Goal: Register for event/course

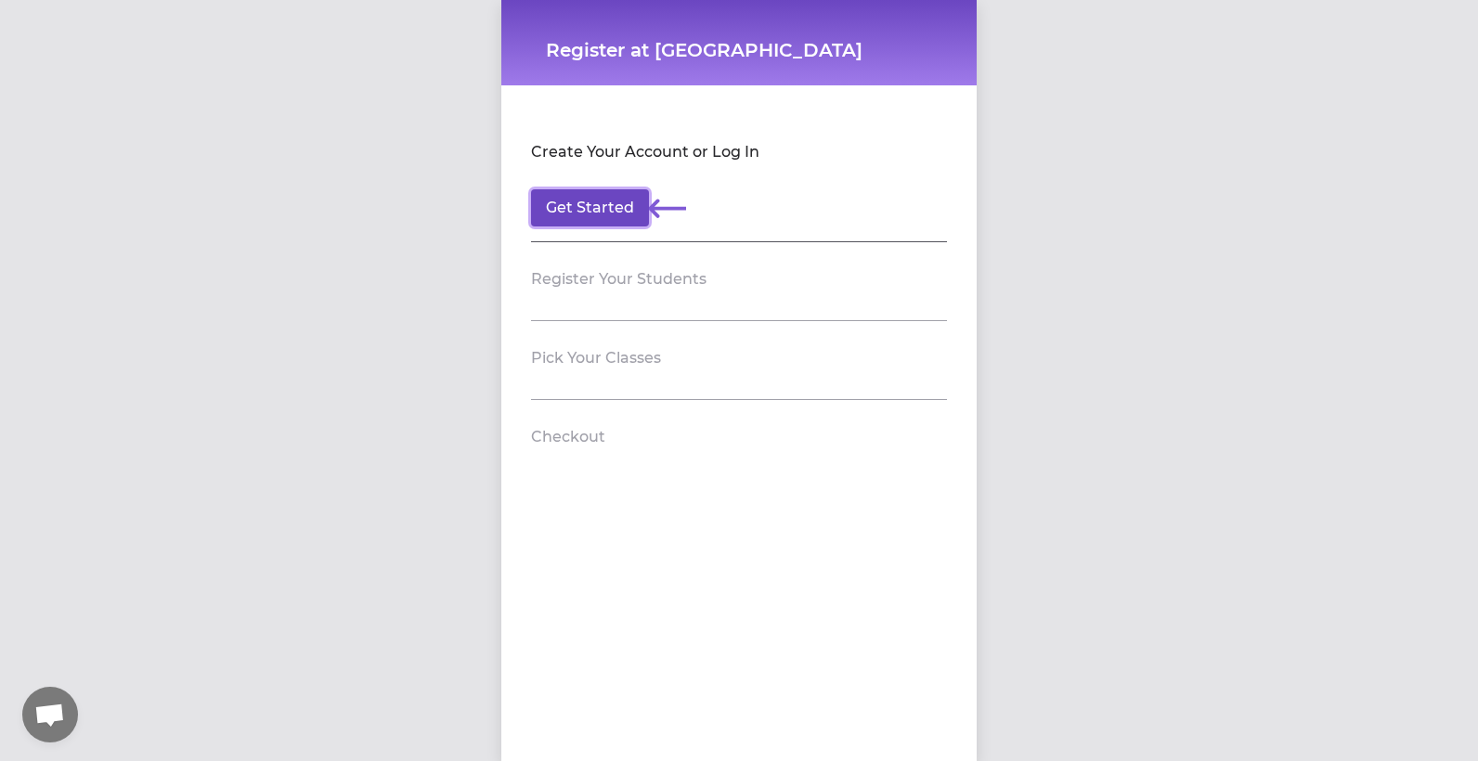
click at [587, 201] on button "Get Started" at bounding box center [590, 207] width 118 height 37
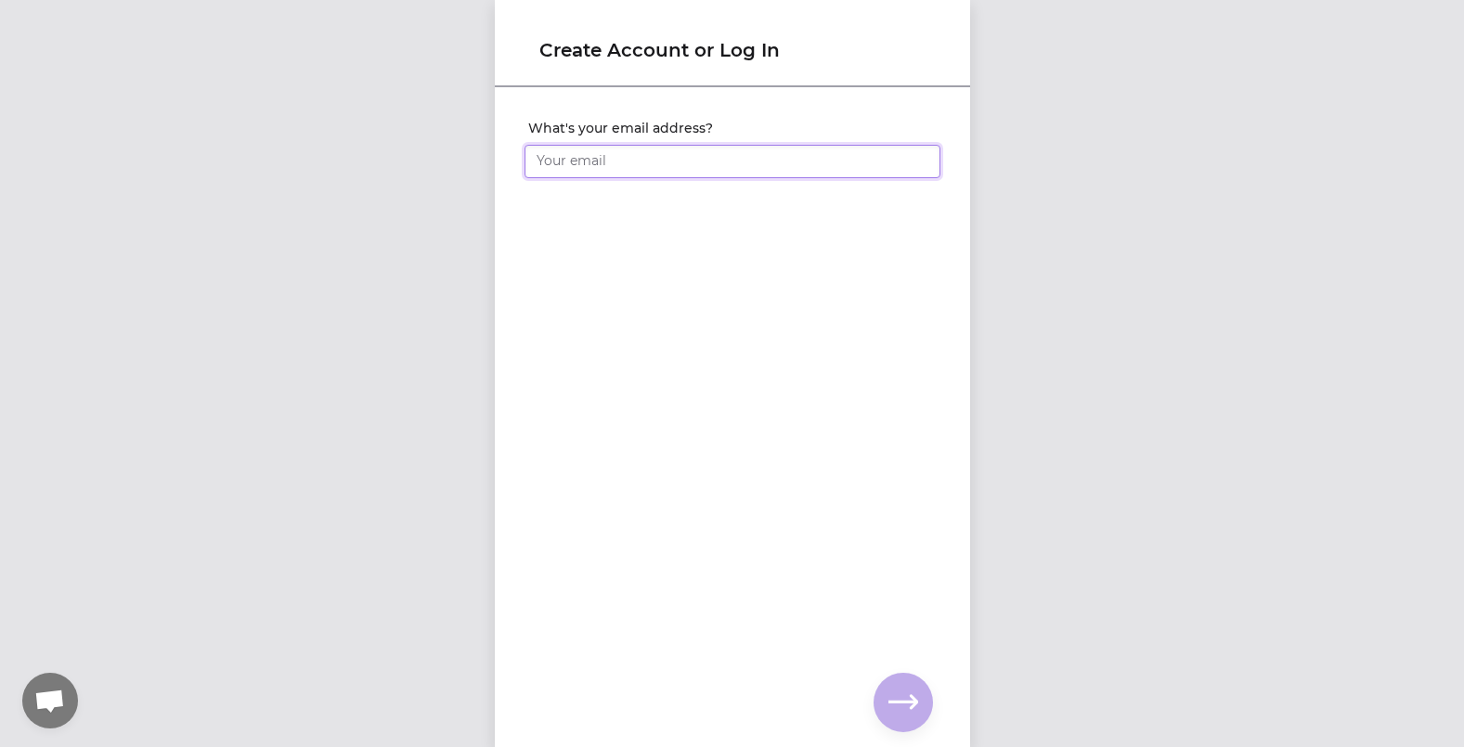
click at [600, 164] on input "What's your email address?" at bounding box center [733, 161] width 416 height 33
type input "[EMAIL_ADDRESS][DOMAIN_NAME]"
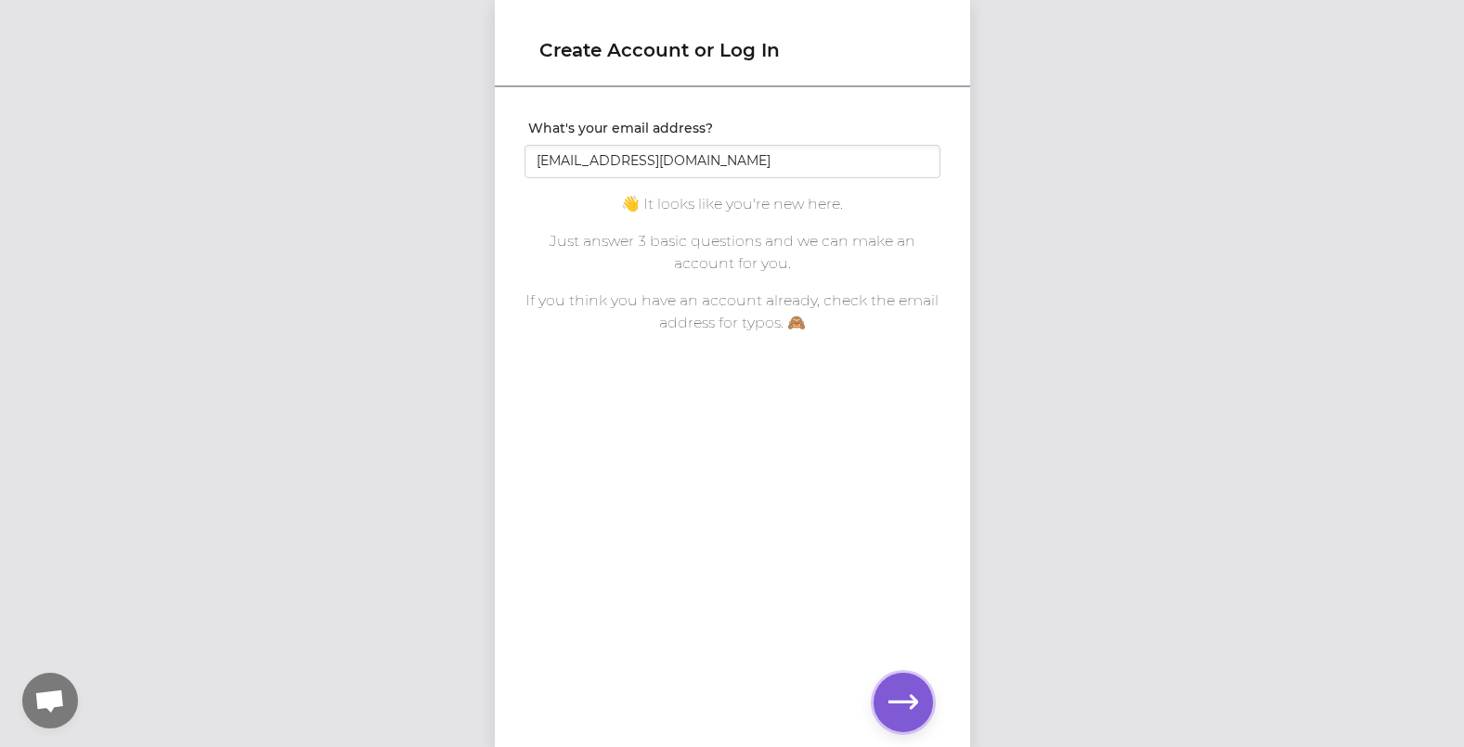
click at [901, 716] on icon "button" at bounding box center [904, 703] width 30 height 30
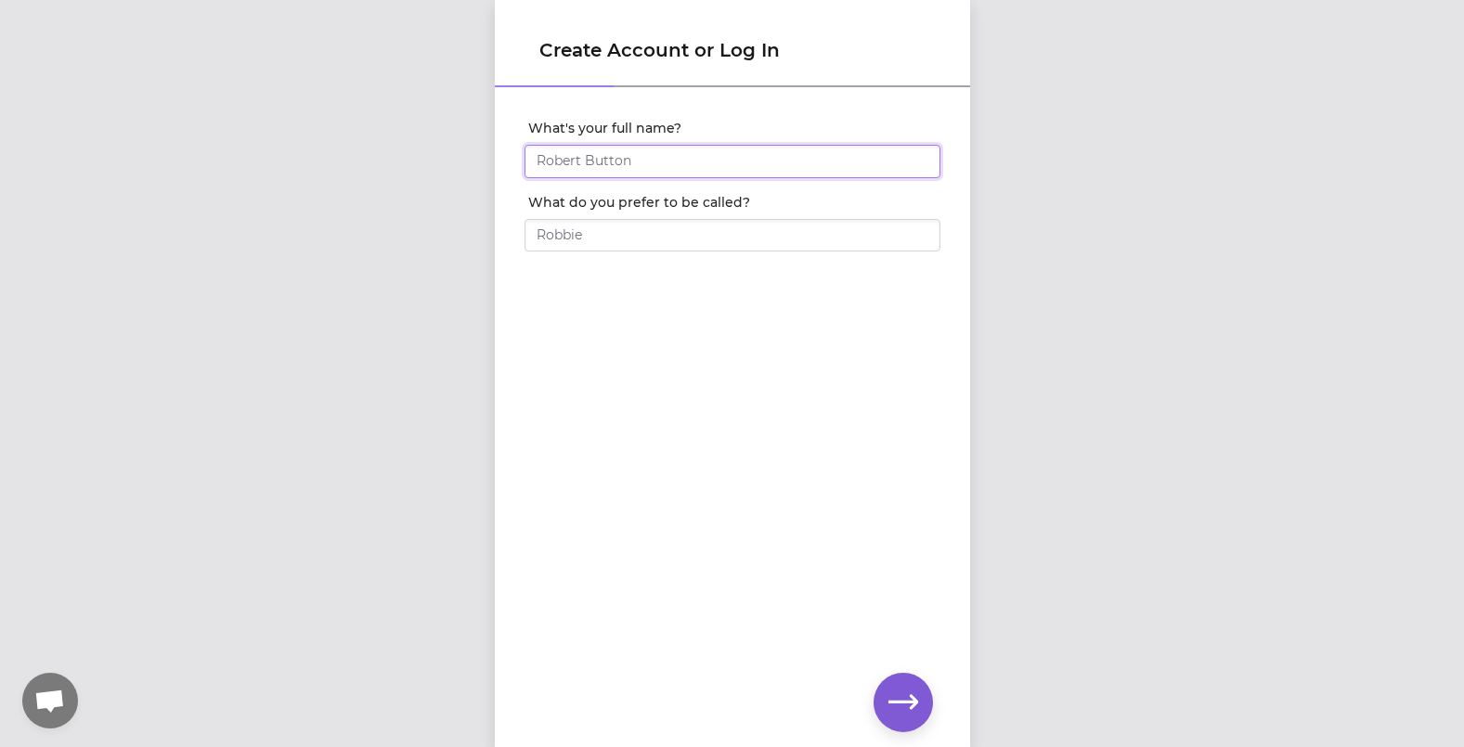
click at [574, 161] on input "What's your full name?" at bounding box center [733, 161] width 416 height 33
type input "[PERSON_NAME]"
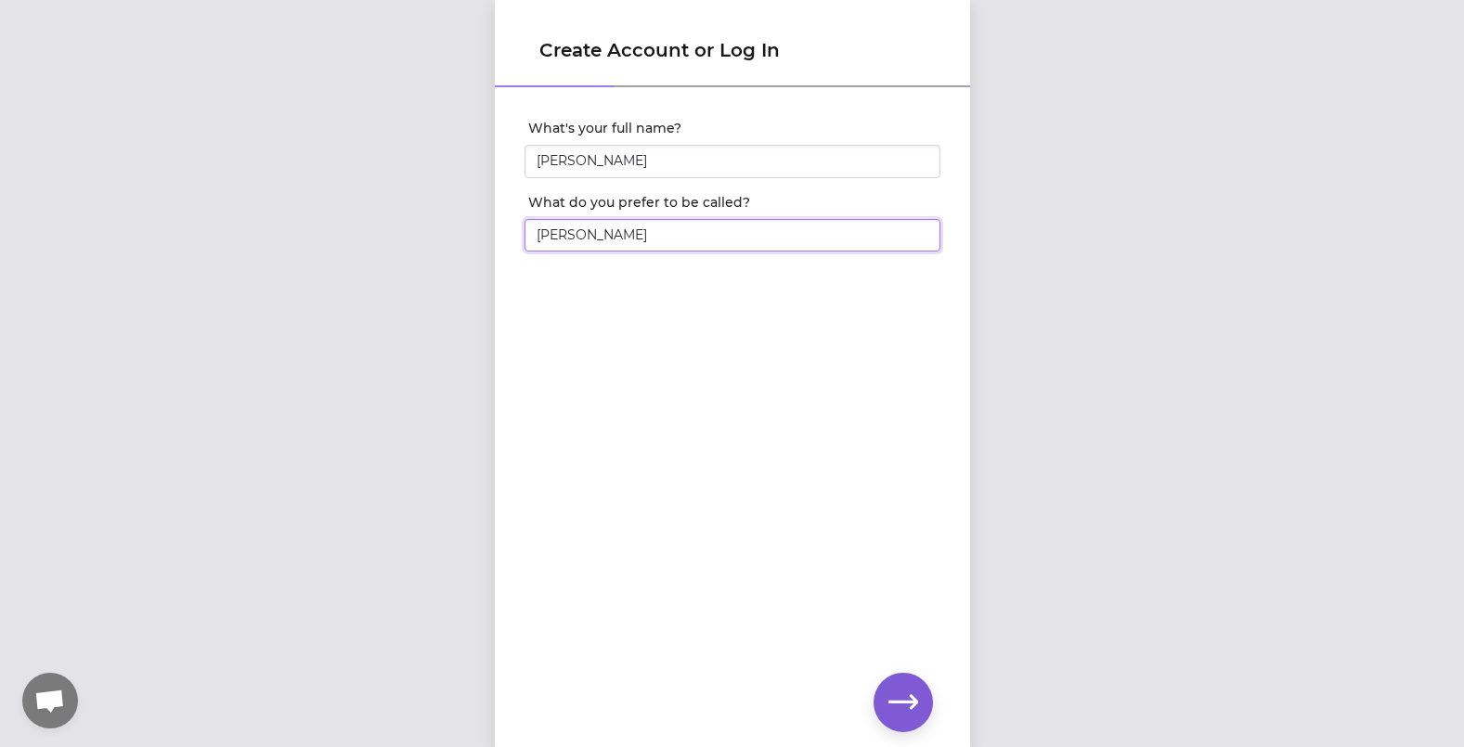
type input "[PERSON_NAME]"
click at [918, 695] on button "button" at bounding box center [903, 702] width 59 height 59
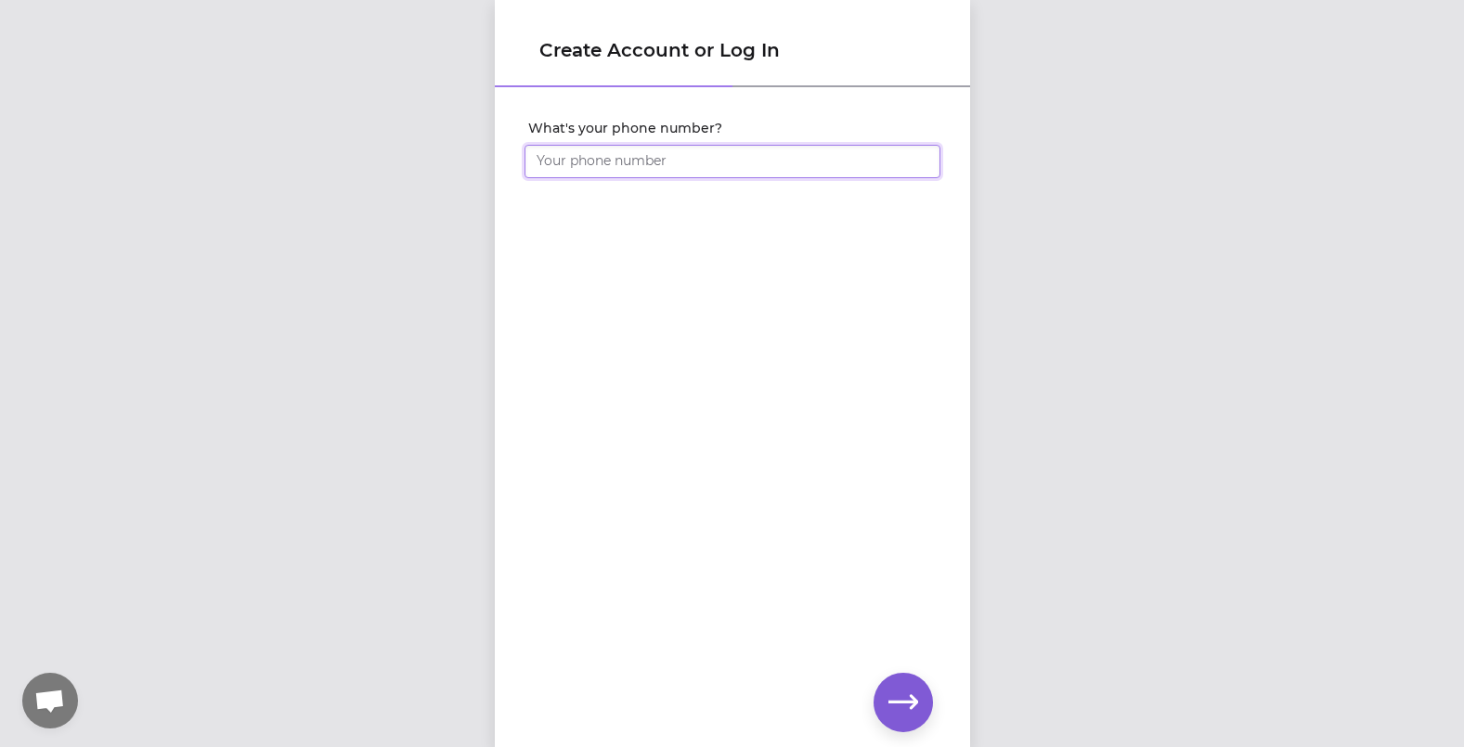
click at [601, 158] on input "What's your phone number?" at bounding box center [733, 161] width 416 height 33
type input "[PHONE_NUMBER]"
click at [903, 707] on icon "button" at bounding box center [904, 703] width 30 height 30
click at [906, 701] on icon "button" at bounding box center [904, 702] width 30 height 14
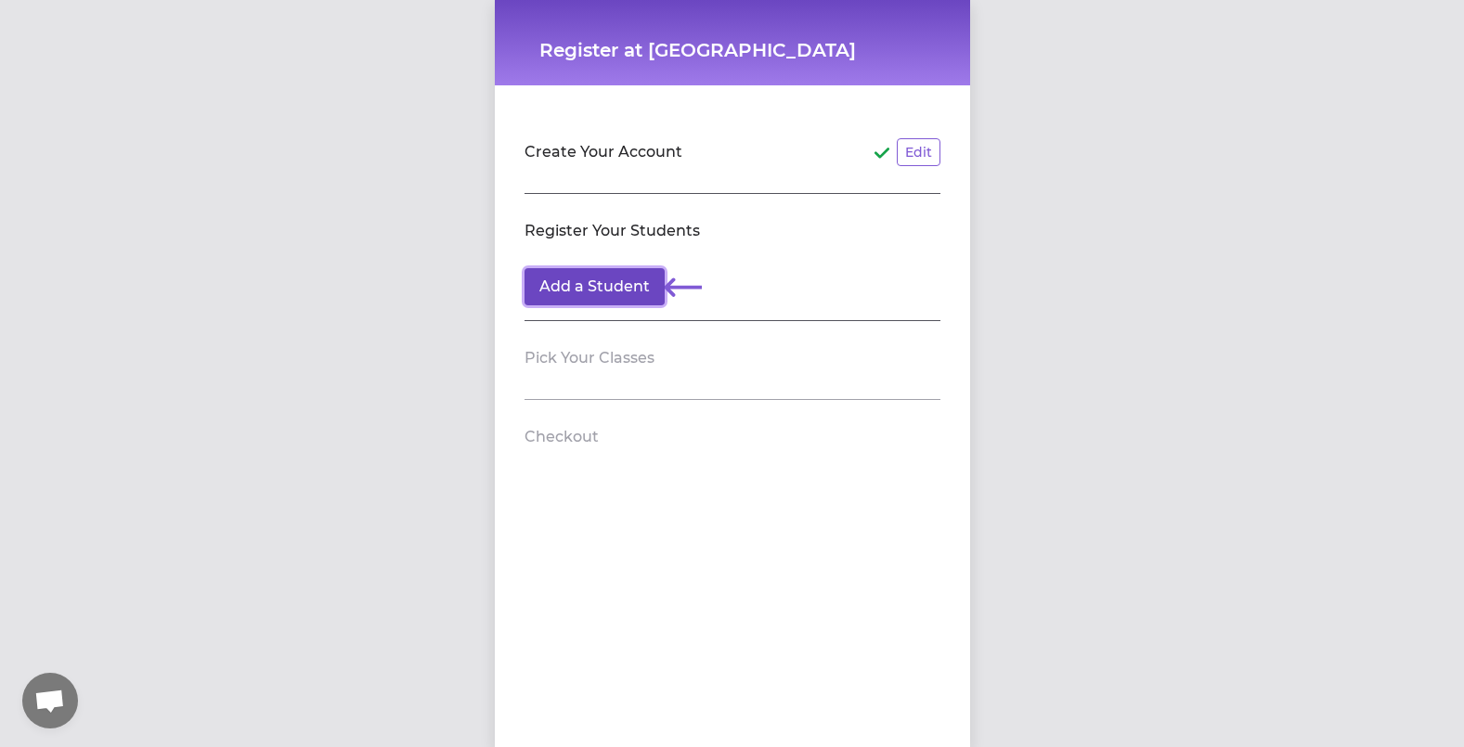
click at [610, 280] on button "Add a Student" at bounding box center [595, 286] width 140 height 37
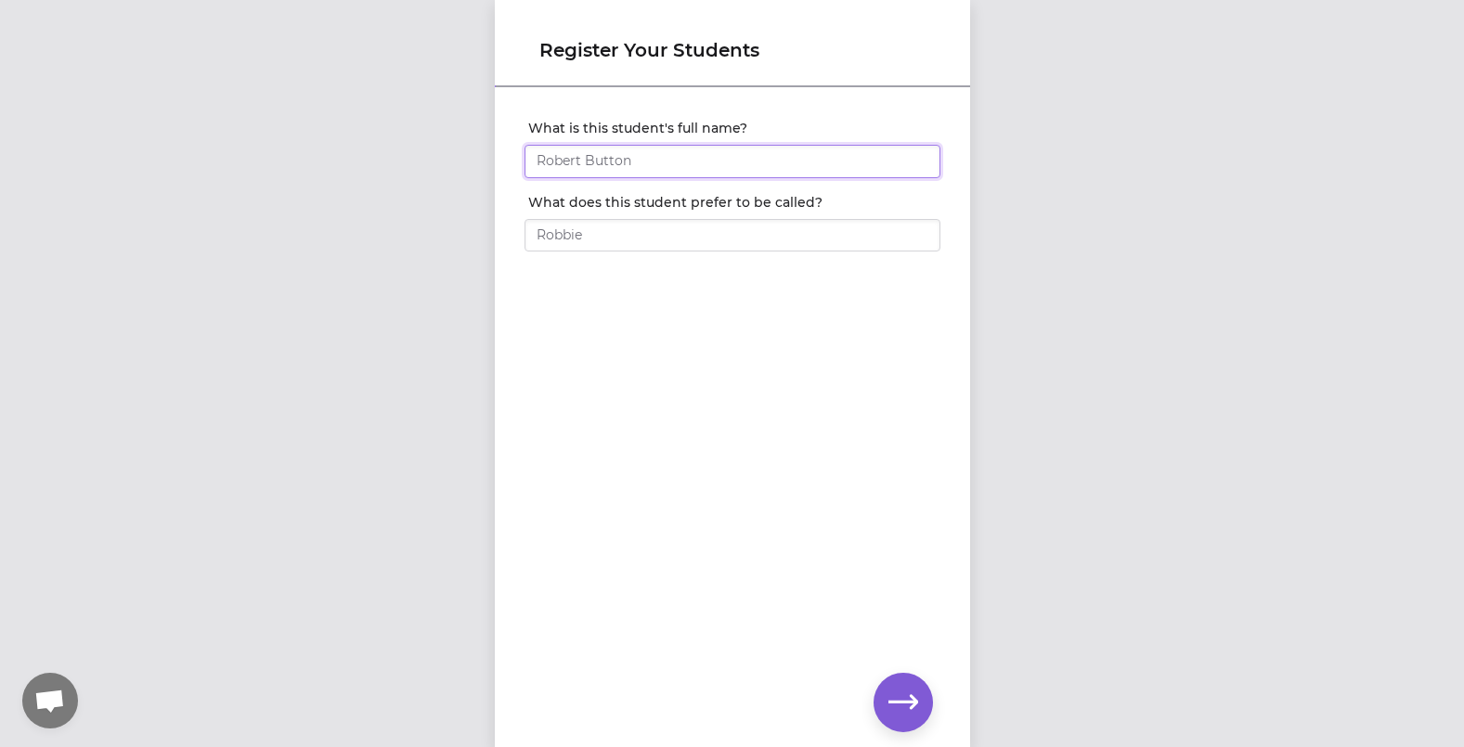
click at [582, 161] on input "What is this student's full name?" at bounding box center [733, 161] width 416 height 33
type input "[PERSON_NAME]"
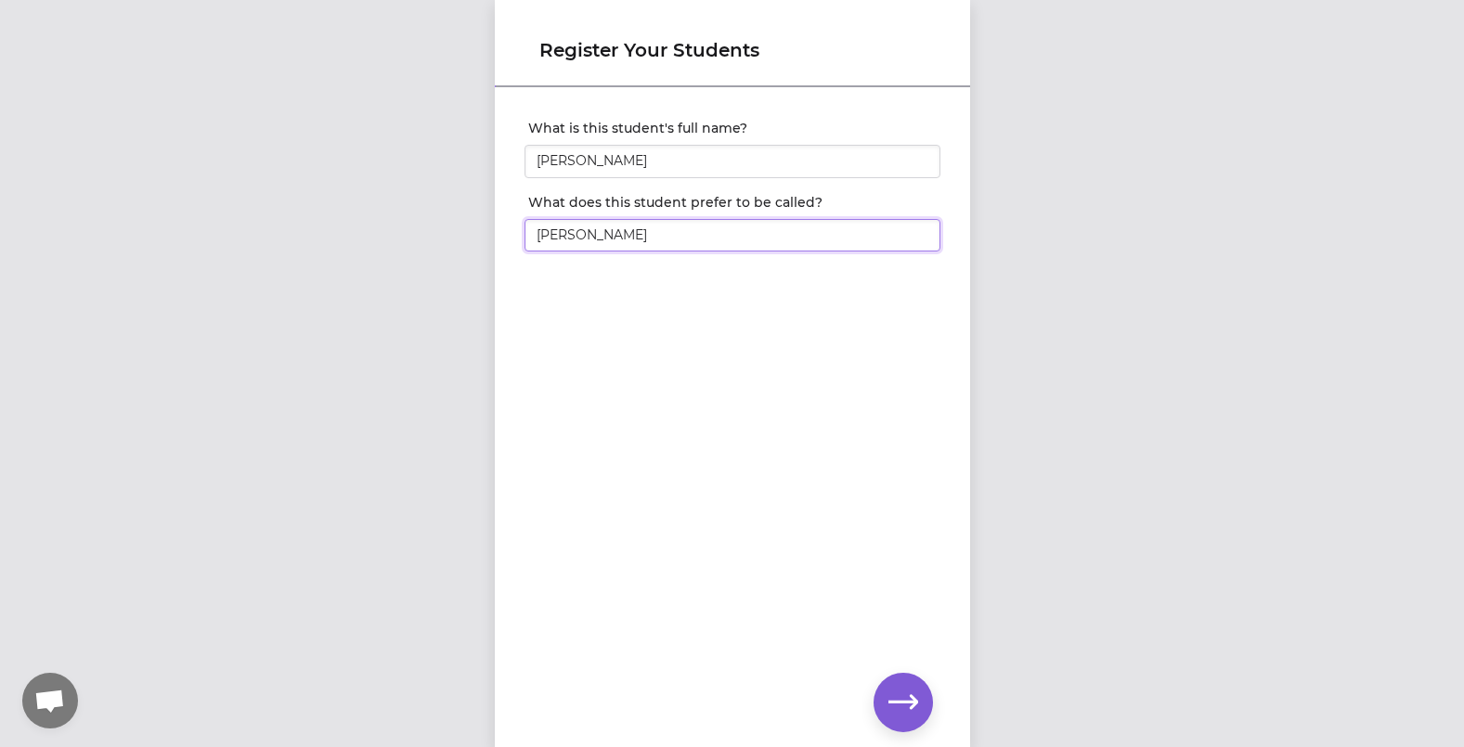
type input "[PERSON_NAME]"
click at [905, 701] on icon "button" at bounding box center [904, 702] width 30 height 14
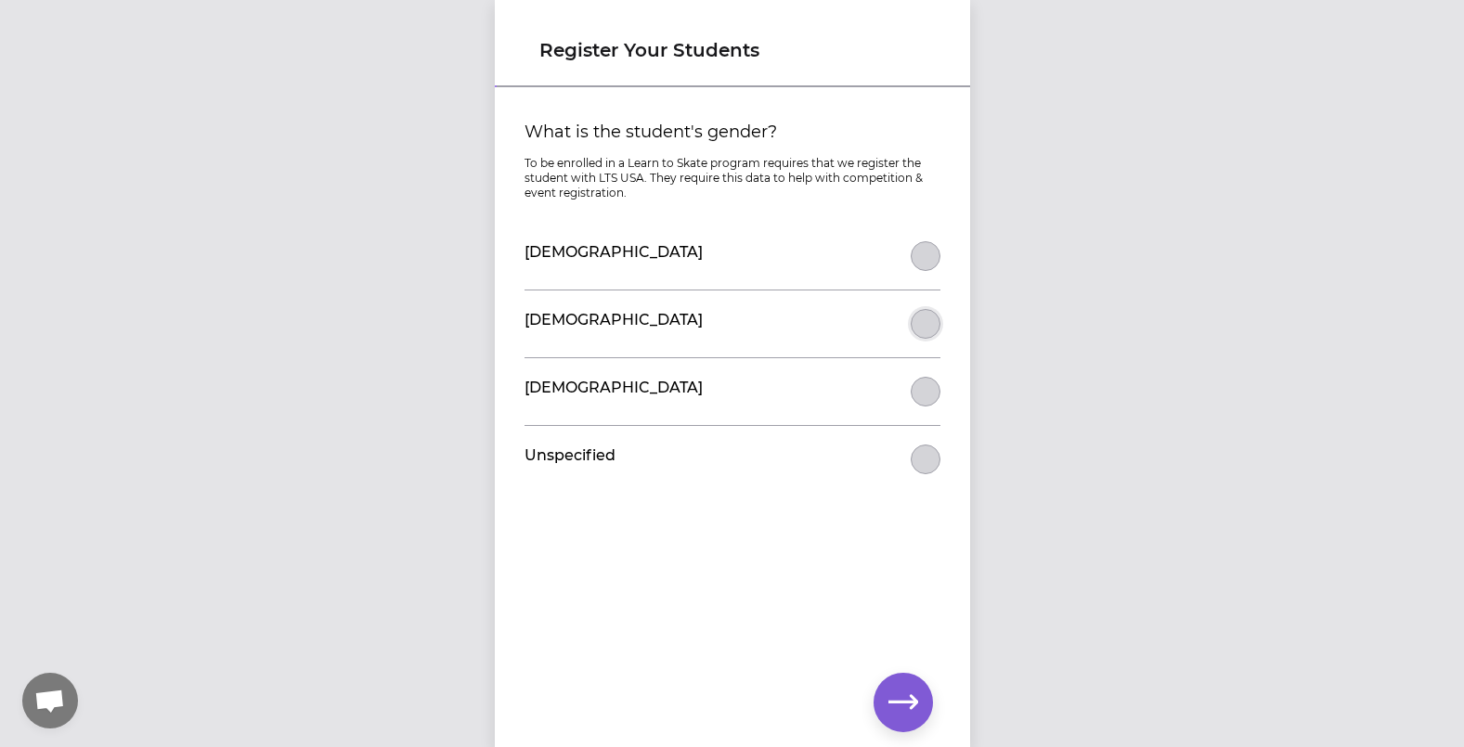
click at [912, 323] on button "What is the student's gender?" at bounding box center [926, 324] width 30 height 30
click at [903, 713] on icon "button" at bounding box center [904, 703] width 30 height 30
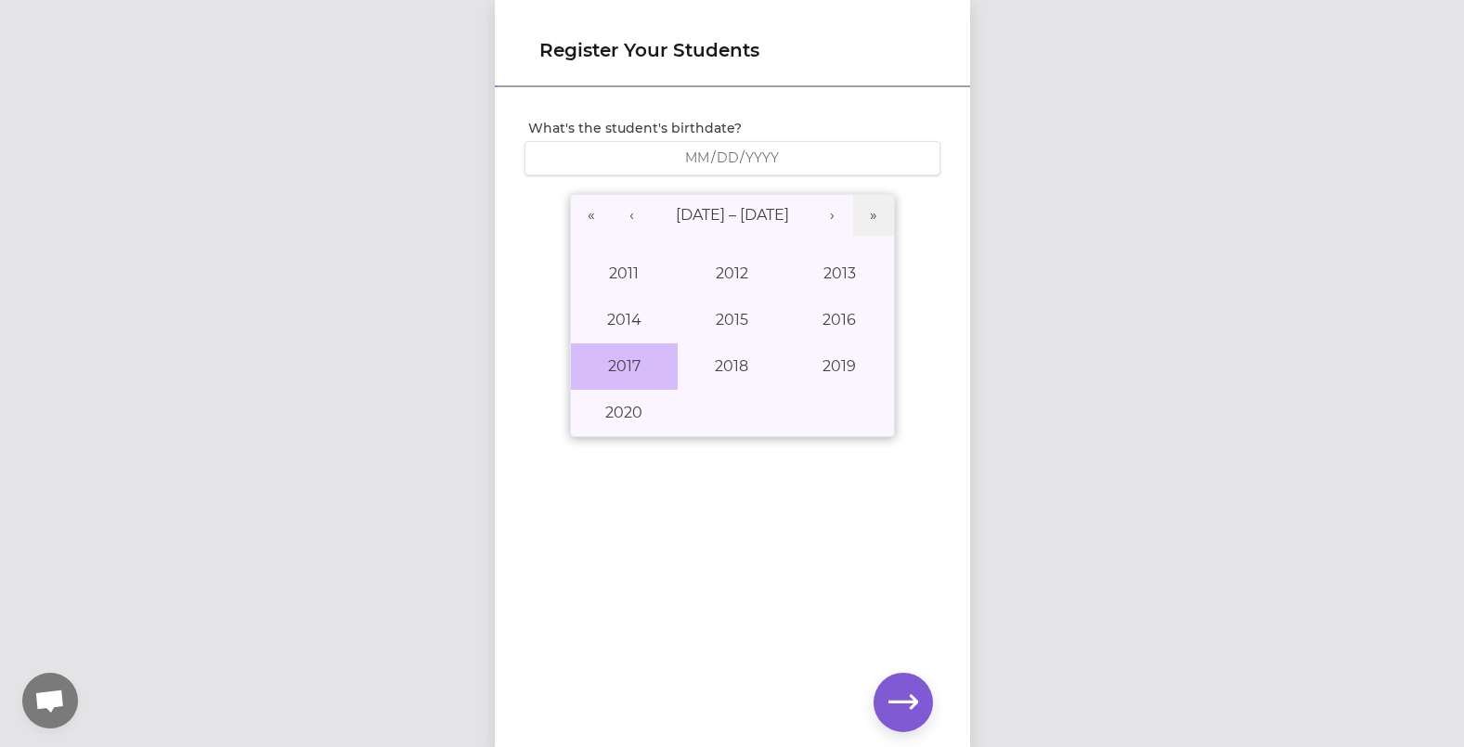
click at [630, 368] on button "2017" at bounding box center [625, 367] width 108 height 46
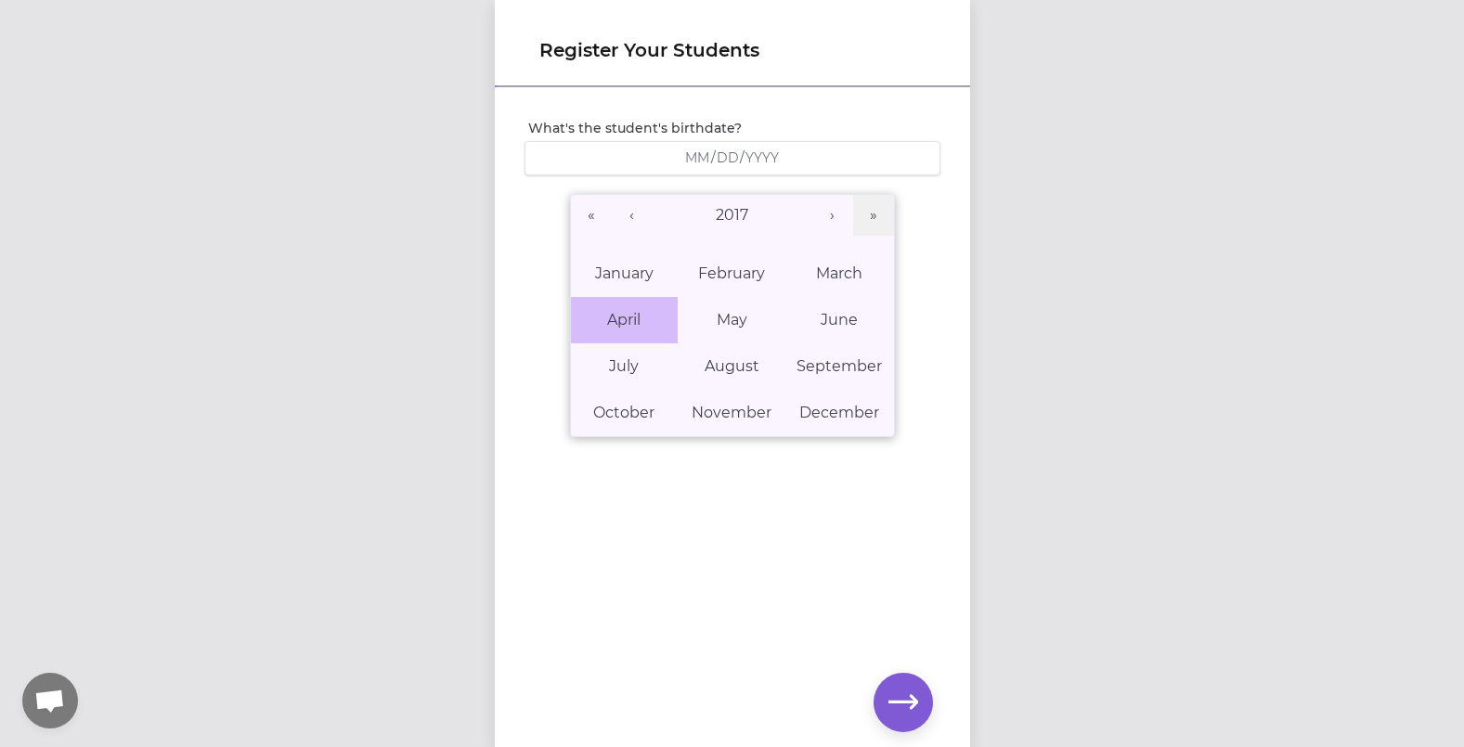
click at [617, 315] on abbr "April" at bounding box center [623, 320] width 33 height 18
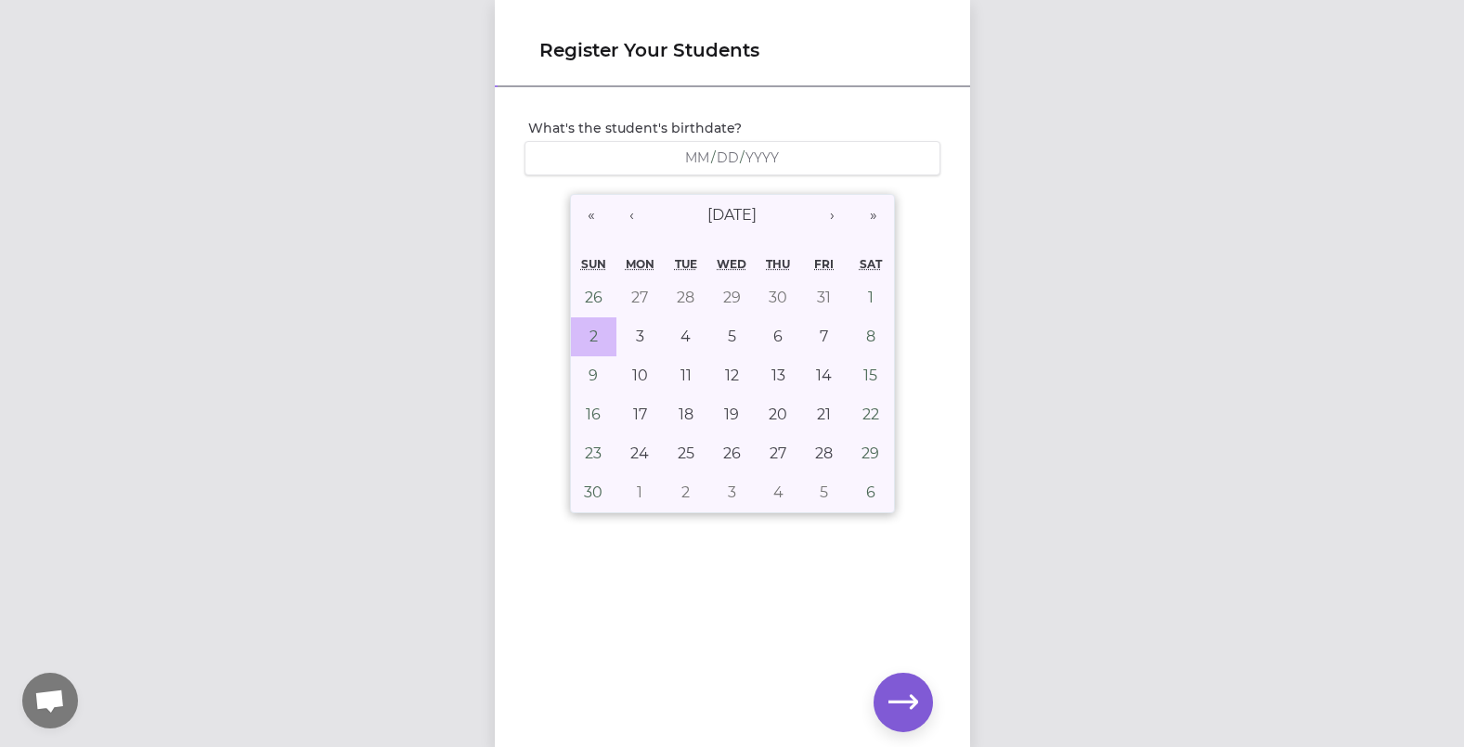
click at [592, 339] on button "2" at bounding box center [594, 337] width 46 height 39
type input "[DATE]"
type input "4"
type input "2"
type input "2017"
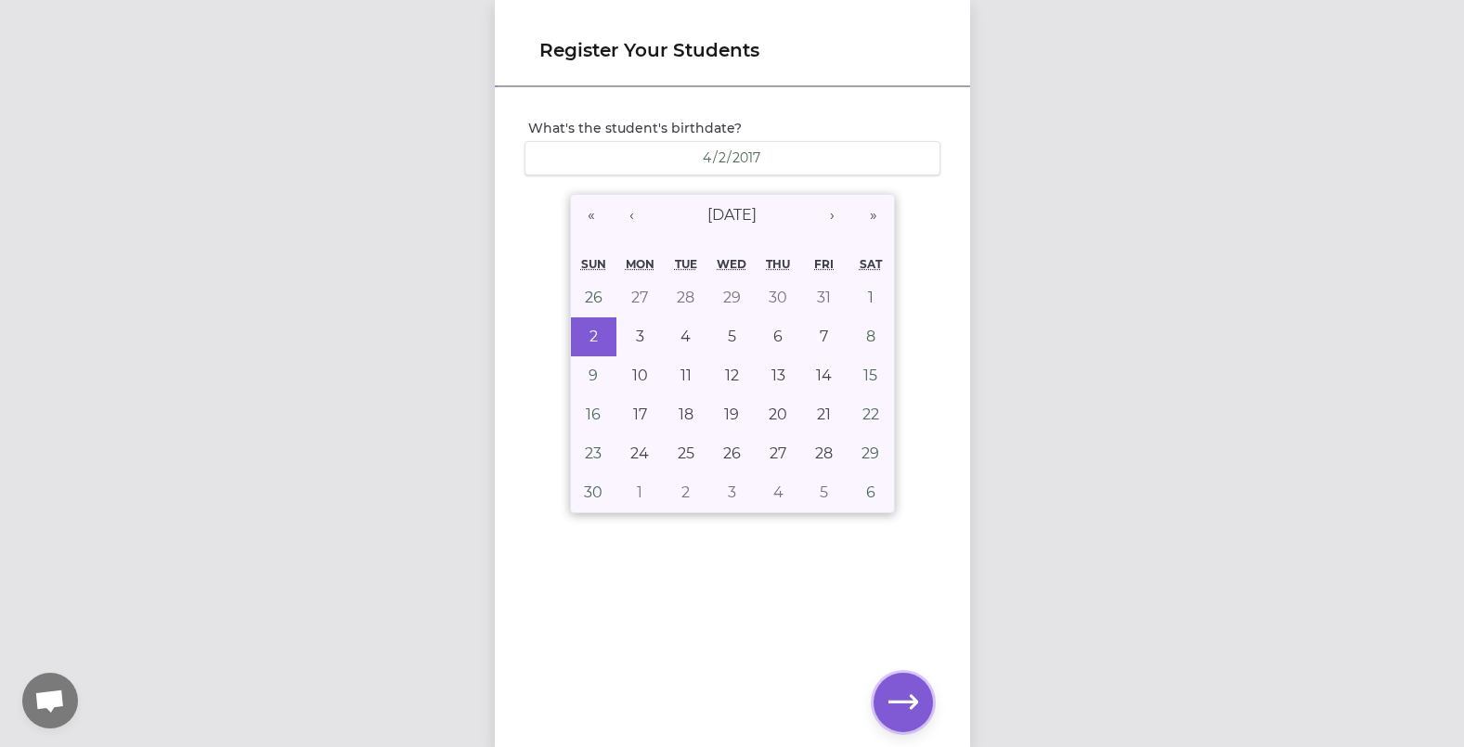
click at [900, 696] on icon "button" at bounding box center [904, 703] width 30 height 30
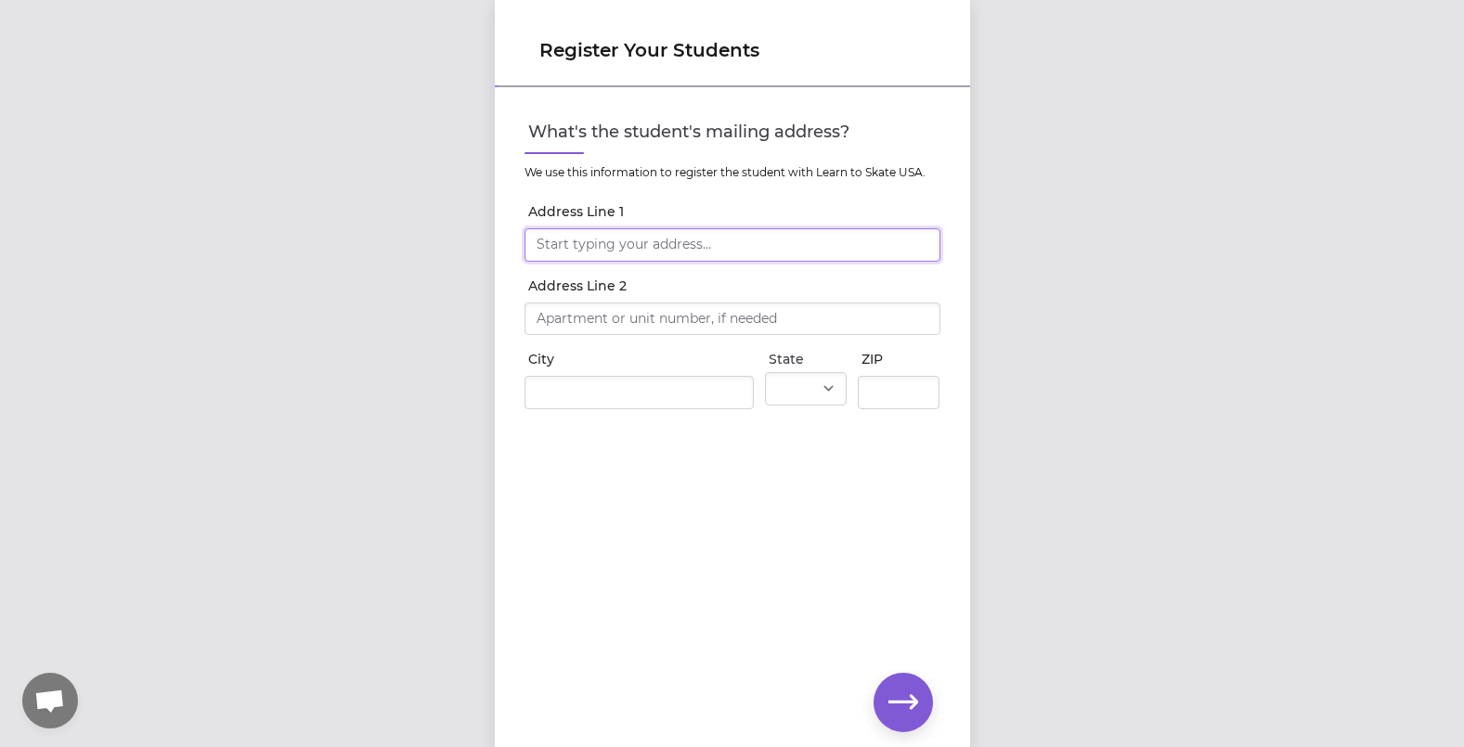
click at [617, 249] on input "Address Line 1" at bounding box center [733, 244] width 416 height 33
type input "[STREET_ADDRESS]"
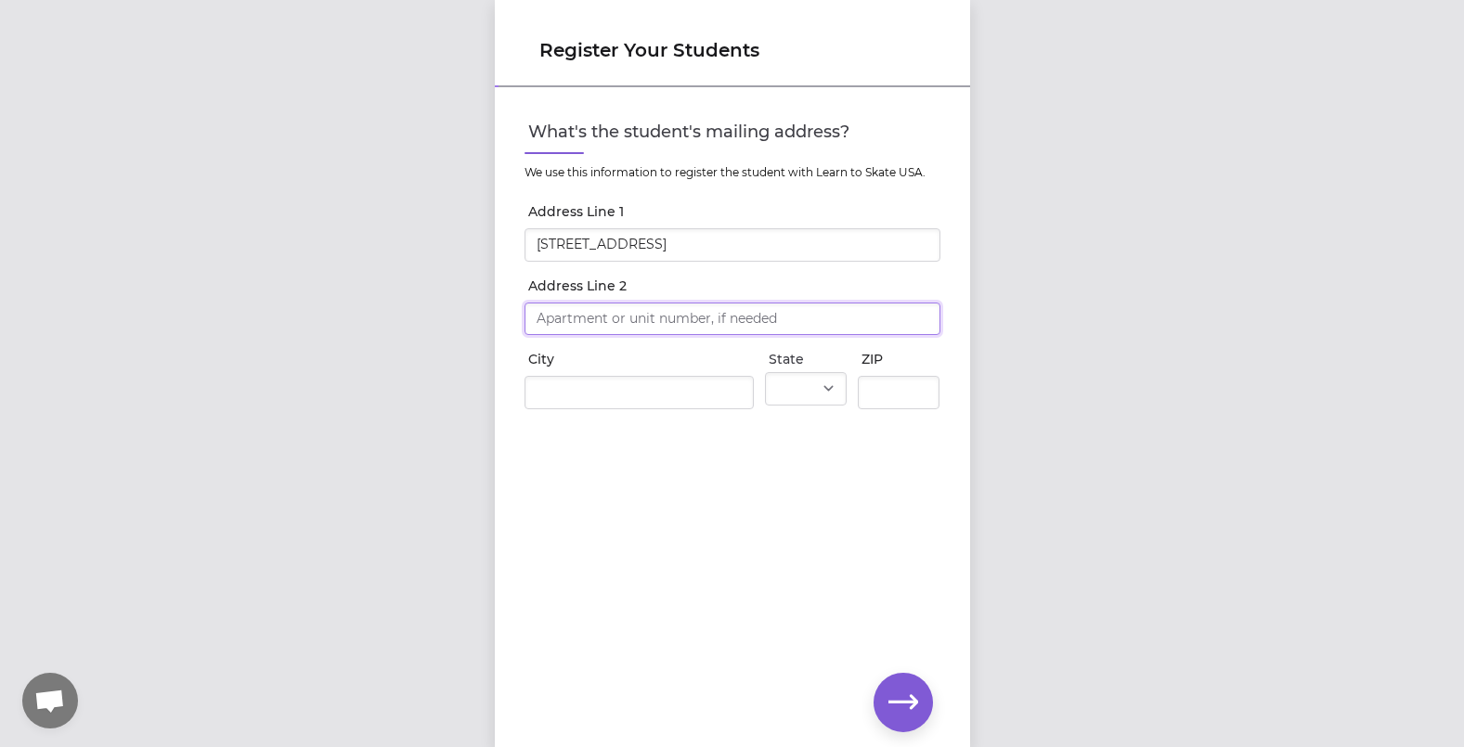
type input "[STREET_ADDRESS]"
type input "[GEOGRAPHIC_DATA]"
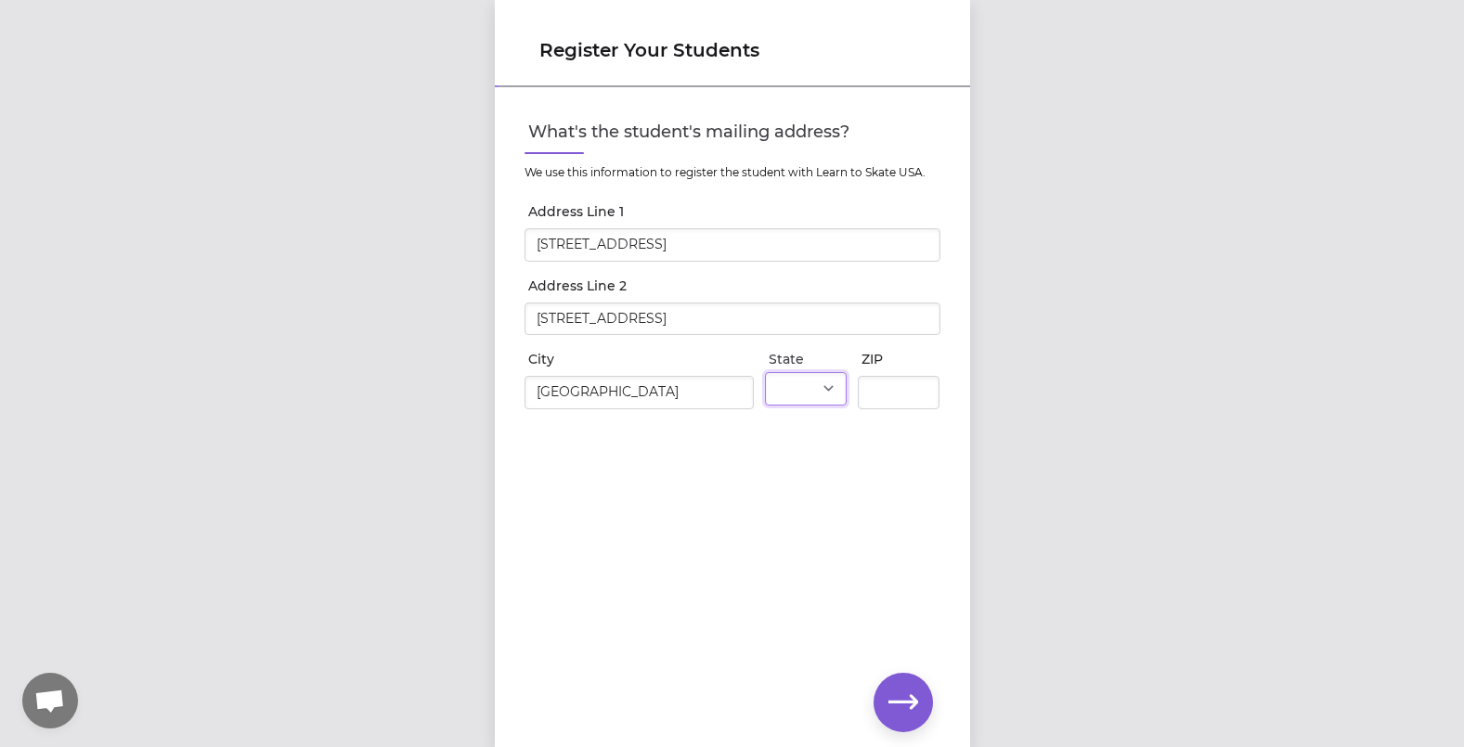
select select "MT"
type input "59912"
drag, startPoint x: 695, startPoint y: 318, endPoint x: 524, endPoint y: 338, distance: 172.0
click at [525, 338] on div "Address Line [GEOGRAPHIC_DATA][STREET_ADDRESS]" at bounding box center [733, 314] width 416 height 74
click at [897, 710] on icon "button" at bounding box center [904, 703] width 30 height 30
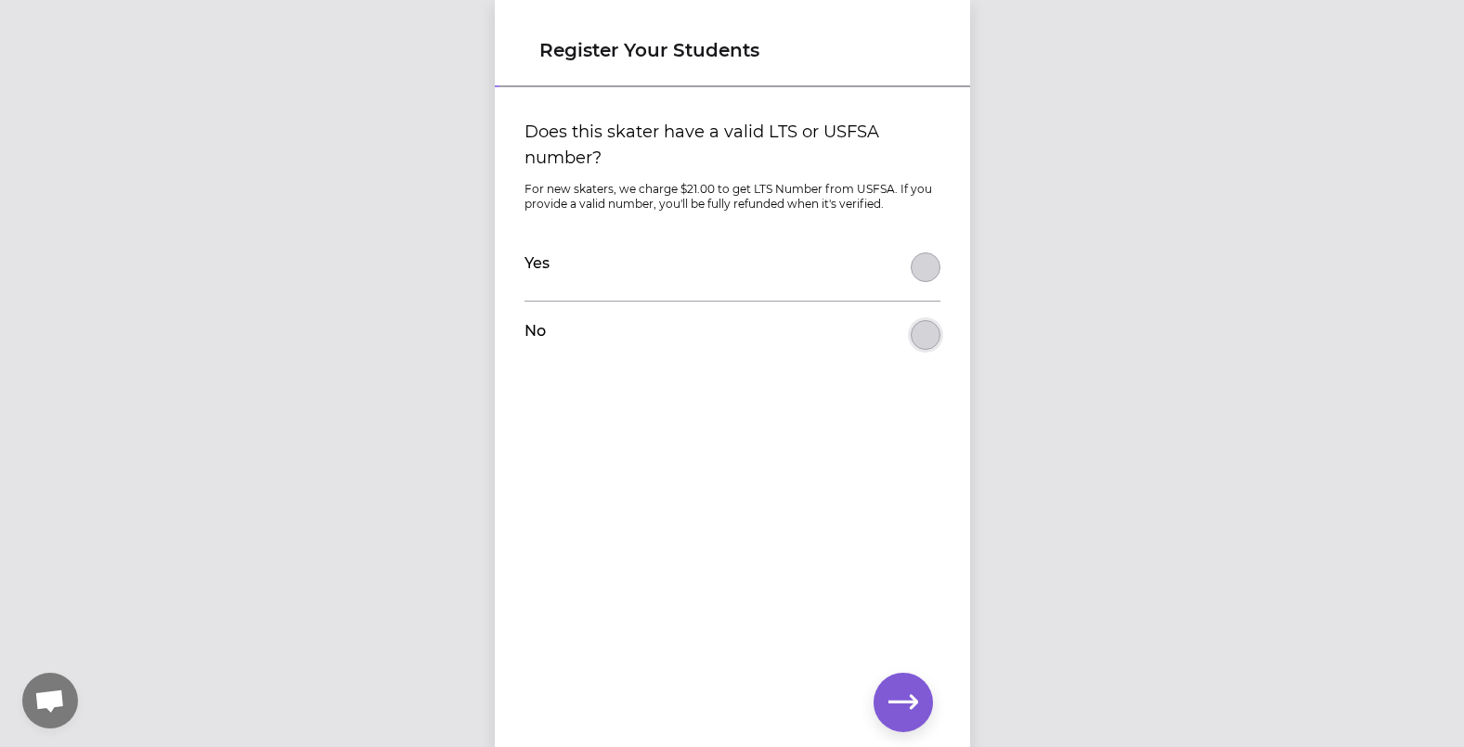
click at [913, 336] on button "Does this skater have a valid LTS or USFSA number?" at bounding box center [926, 335] width 30 height 30
click at [903, 696] on icon "button" at bounding box center [904, 703] width 30 height 30
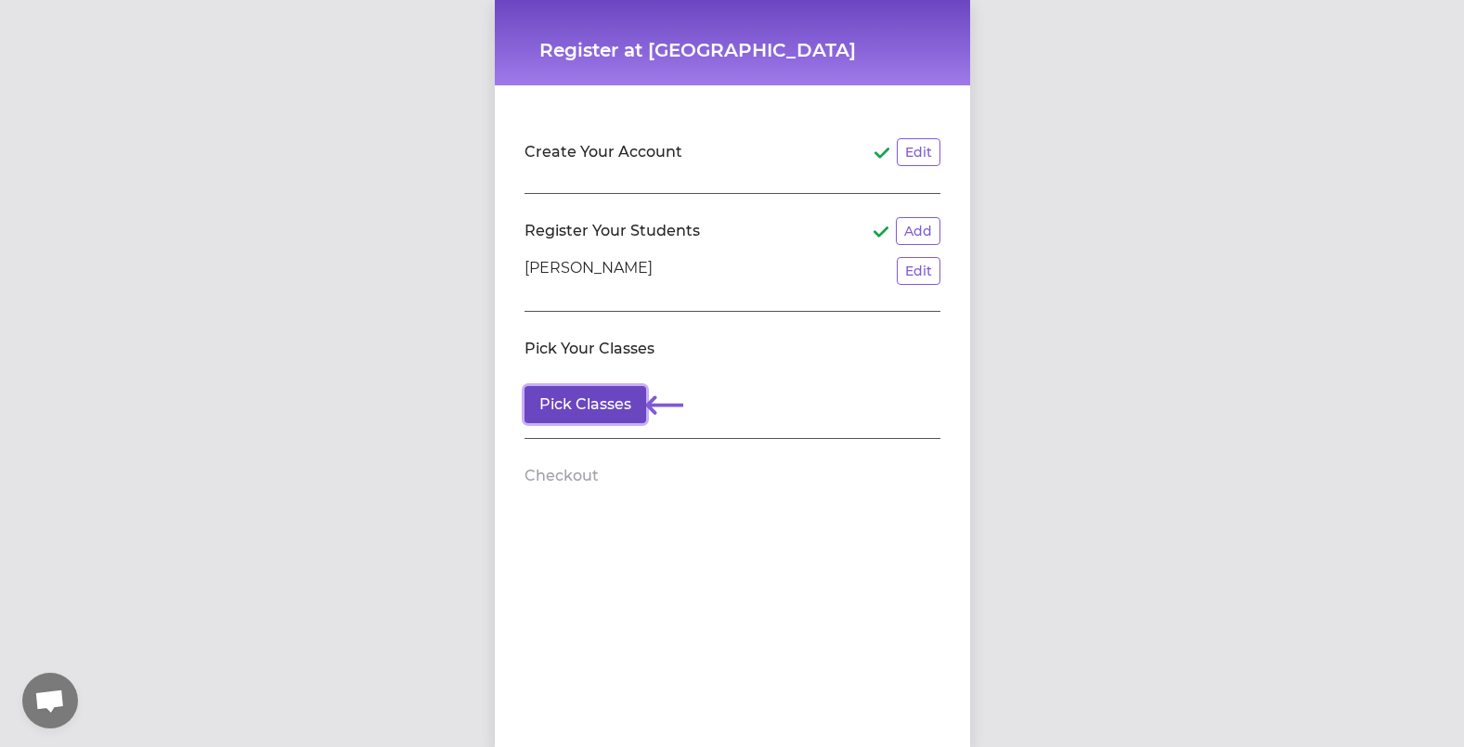
click at [591, 405] on button "Pick Classes" at bounding box center [586, 404] width 122 height 37
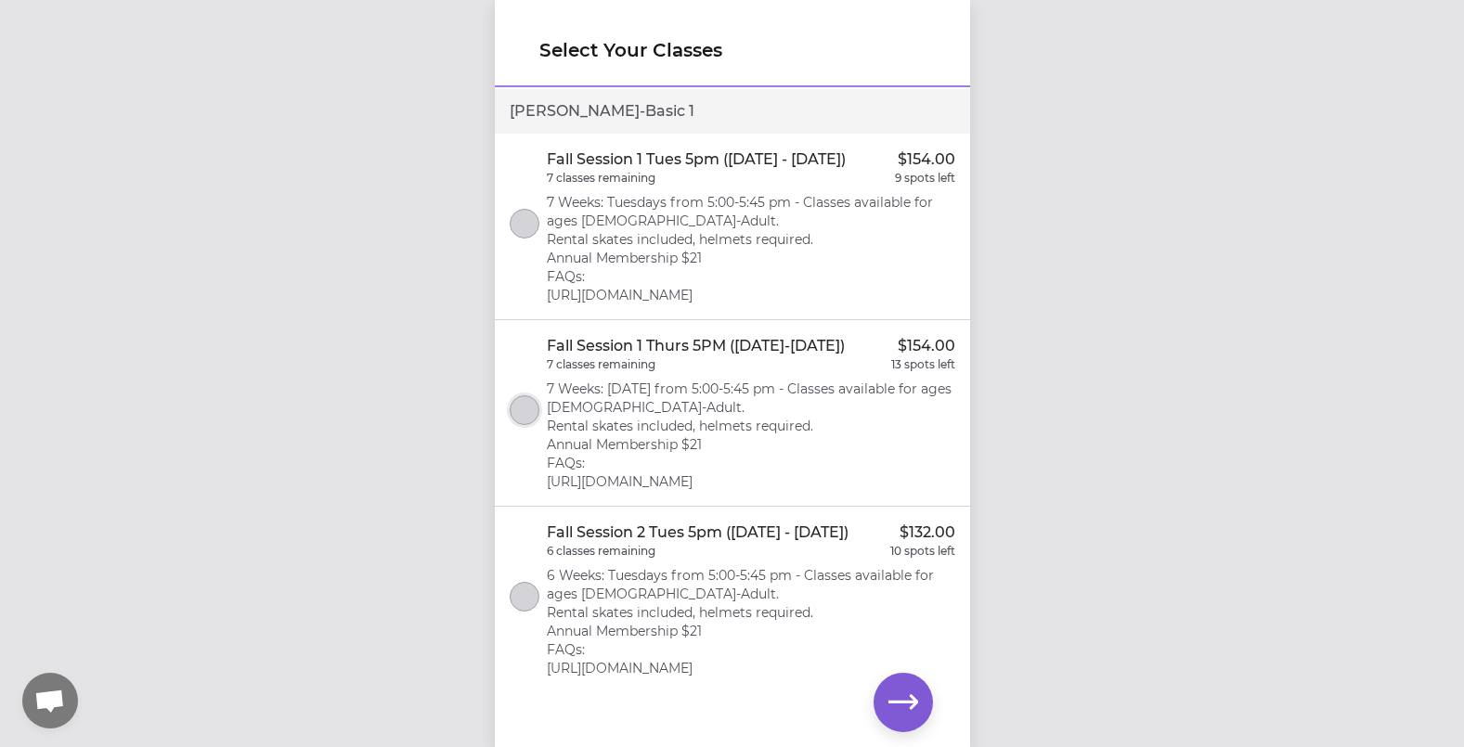
click at [527, 415] on button "select class" at bounding box center [525, 411] width 30 height 30
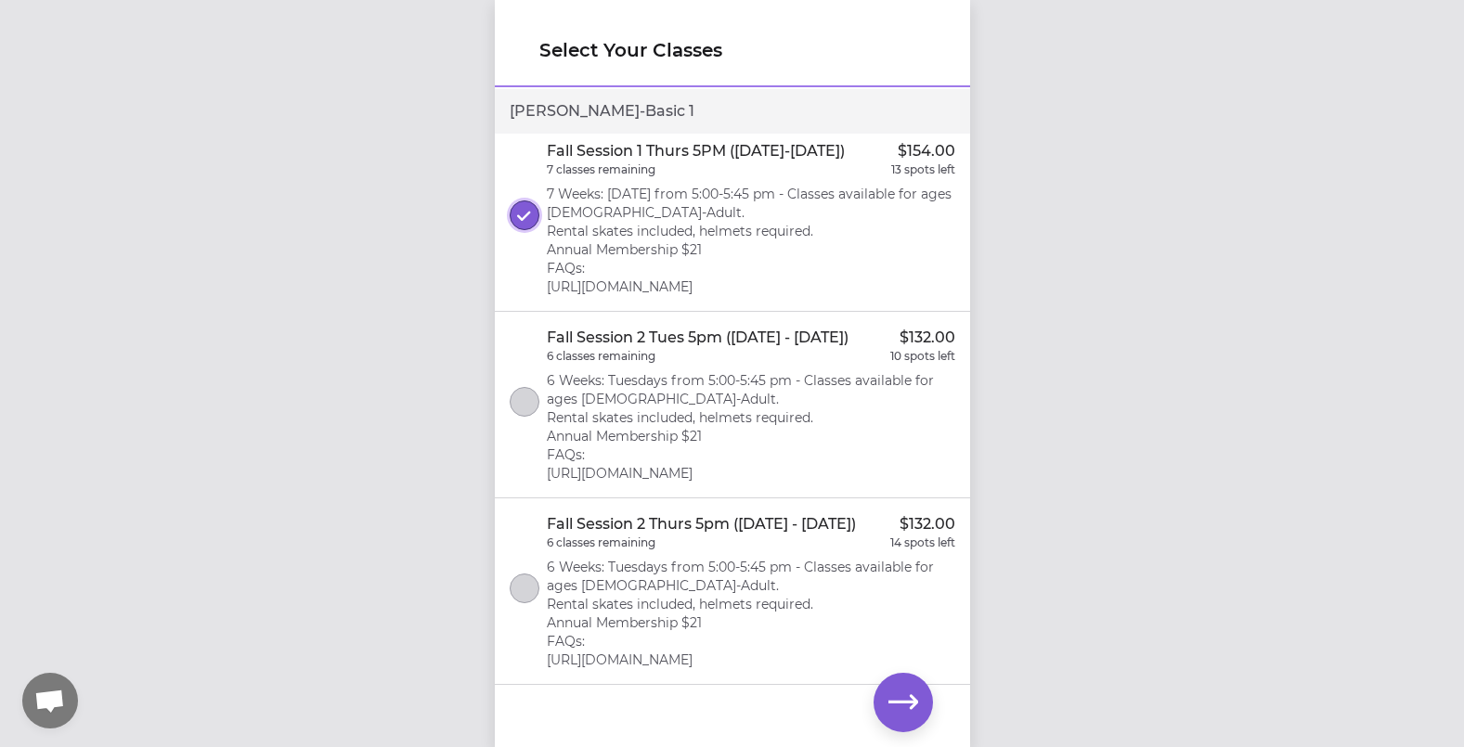
scroll to position [262, 0]
click at [894, 710] on icon "button" at bounding box center [904, 703] width 30 height 30
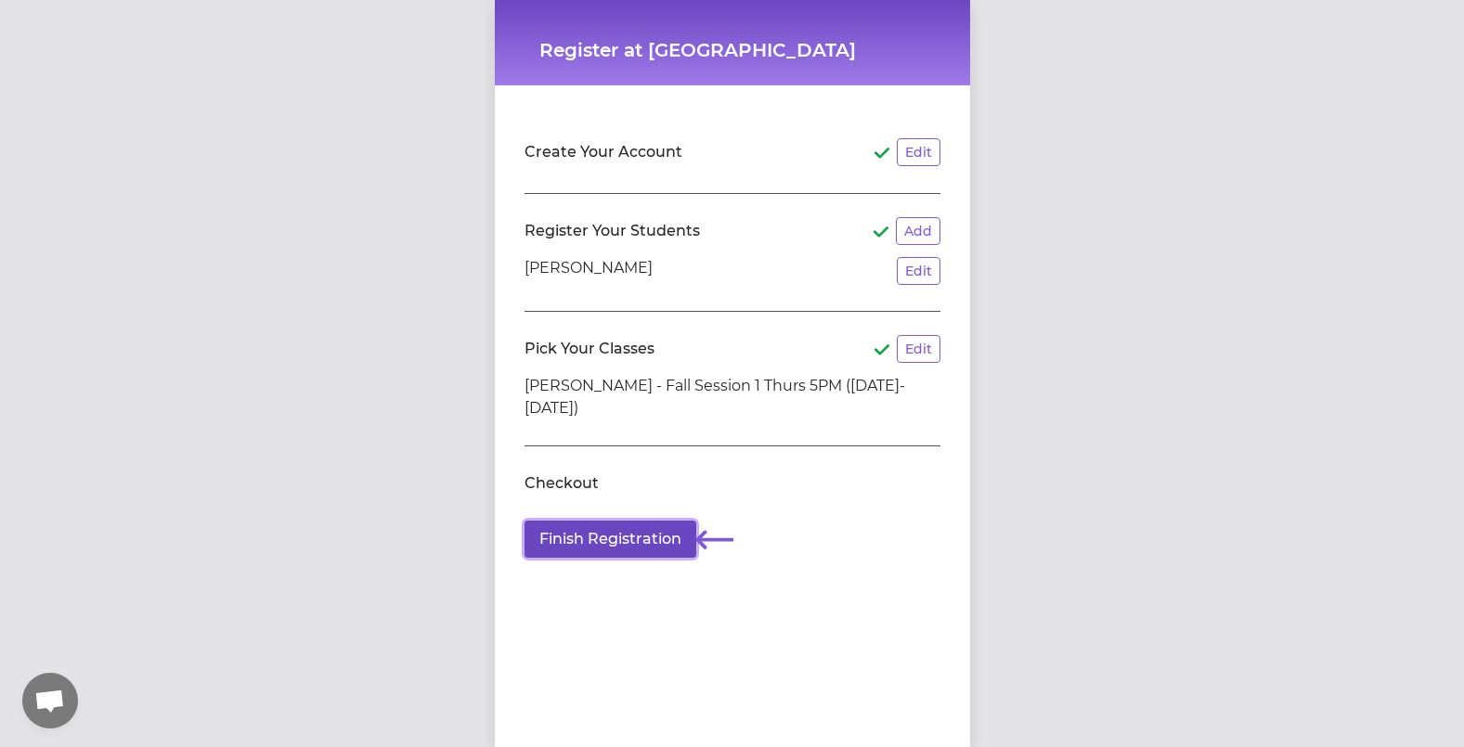
click at [593, 538] on button "Finish Registration" at bounding box center [611, 539] width 172 height 37
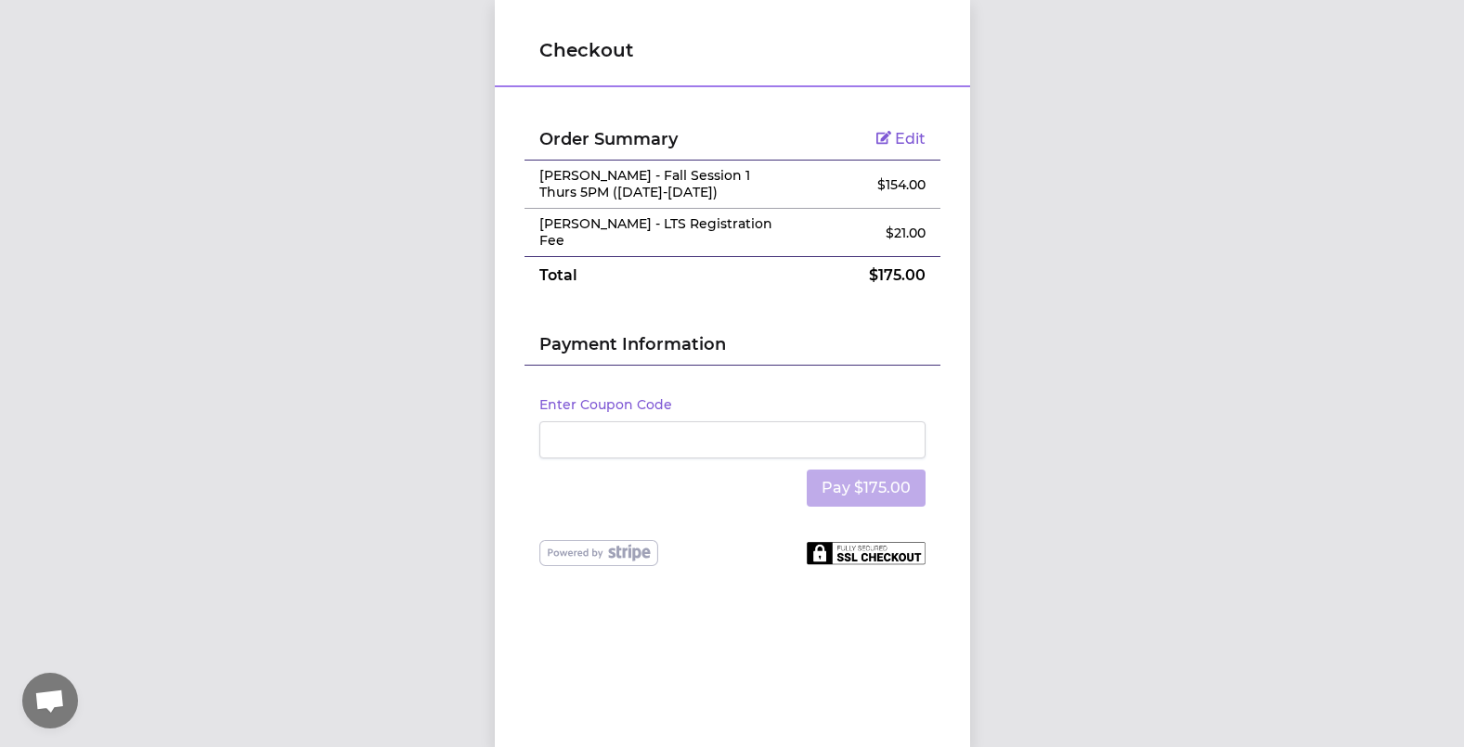
click at [581, 339] on h2 "Payment Information" at bounding box center [732, 347] width 386 height 33
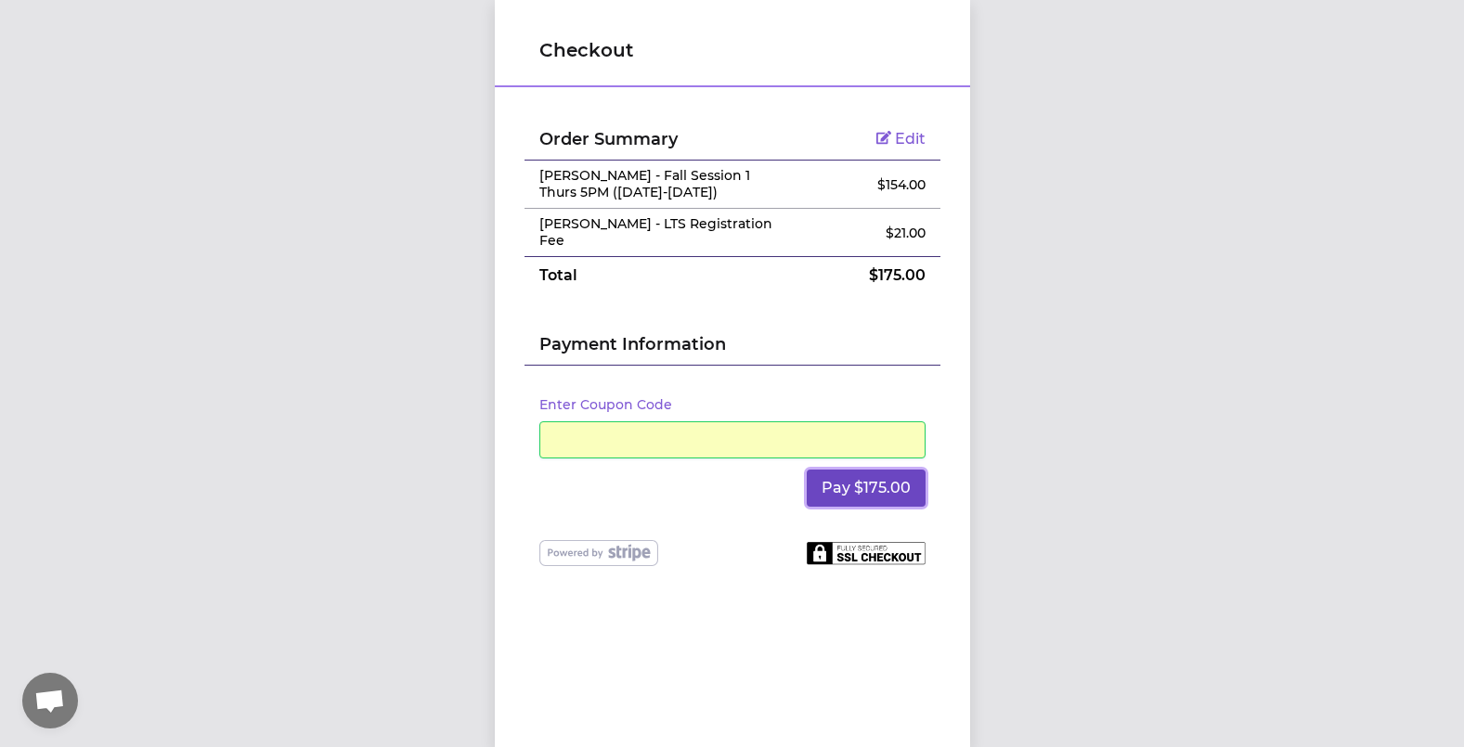
click at [899, 481] on button "Pay $175.00" at bounding box center [866, 488] width 119 height 37
